Goal: Task Accomplishment & Management: Manage account settings

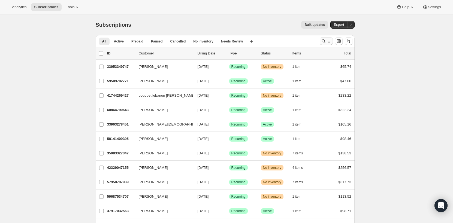
click at [329, 42] on icon "Search and filter results" at bounding box center [328, 40] width 5 height 5
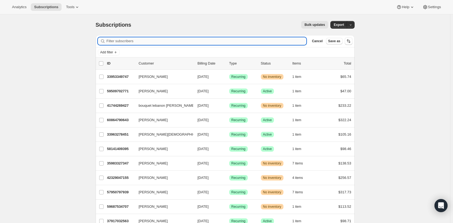
paste input "[EMAIL_ADDRESS][DOMAIN_NAME]"
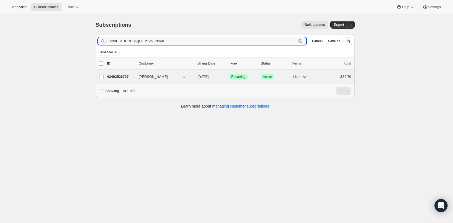
type input "[EMAIL_ADDRESS][DOMAIN_NAME]"
click at [158, 79] on button "[PERSON_NAME]" at bounding box center [162, 77] width 55 height 9
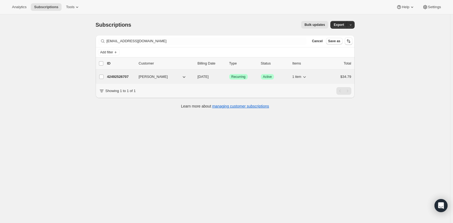
click at [129, 78] on p "42492526707" at bounding box center [120, 76] width 27 height 5
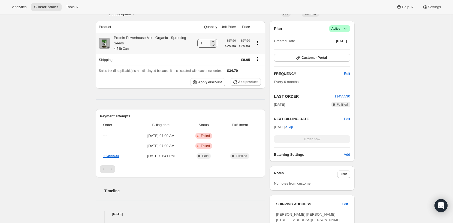
scroll to position [109, 0]
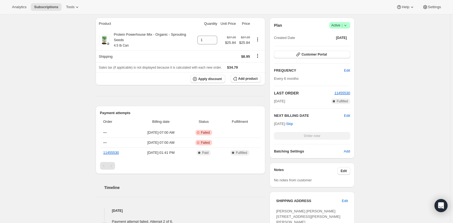
click at [346, 23] on icon at bounding box center [345, 25] width 5 height 5
click at [343, 46] on span "Cancel subscription" at bounding box center [341, 45] width 31 height 4
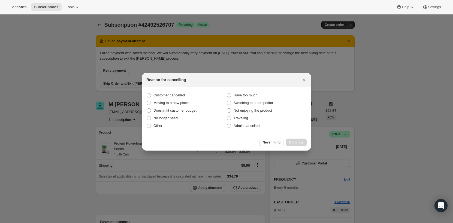
scroll to position [0, 0]
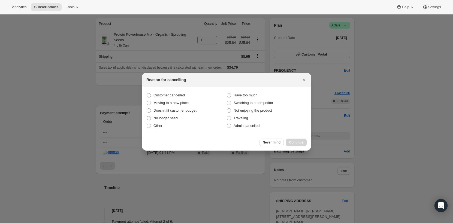
click at [154, 116] on span "No longer need" at bounding box center [165, 118] width 24 height 4
click at [147, 116] on input "No longer need" at bounding box center [147, 116] width 0 height 0
radio input "true"
click at [303, 140] on button "Continue" at bounding box center [296, 143] width 21 height 8
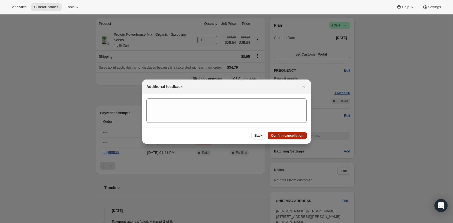
click at [300, 134] on span "Confirm cancellation" at bounding box center [287, 136] width 32 height 4
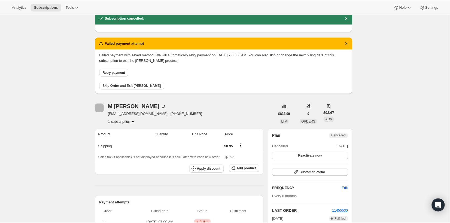
scroll to position [109, 0]
